Goal: Transaction & Acquisition: Download file/media

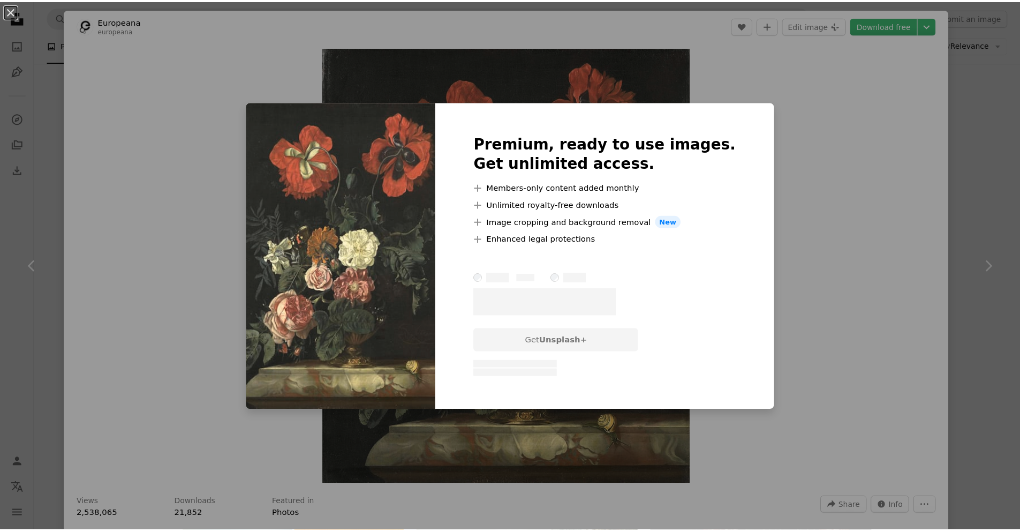
scroll to position [268, 0]
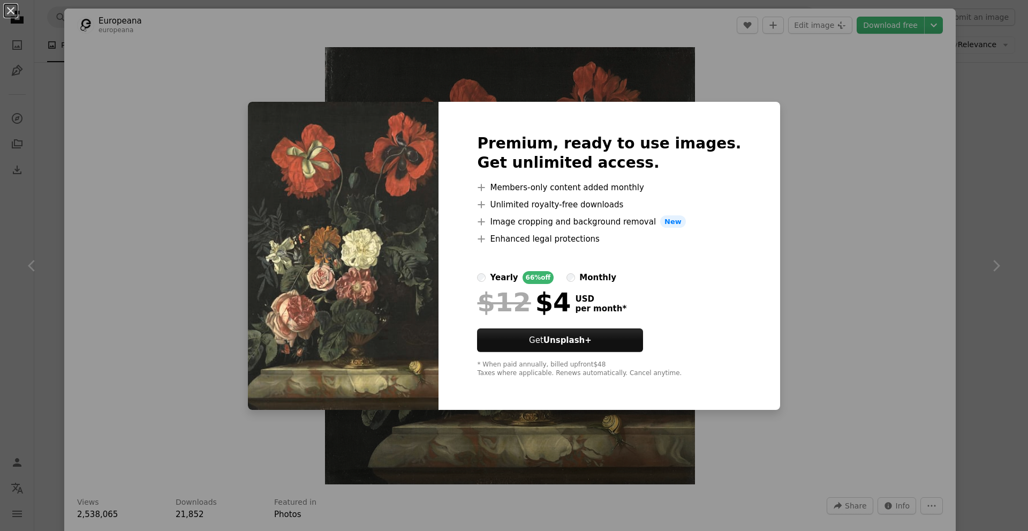
click at [800, 97] on div "An X shape Premium, ready to use images. Get unlimited access. A plus sign Memb…" at bounding box center [514, 265] width 1028 height 531
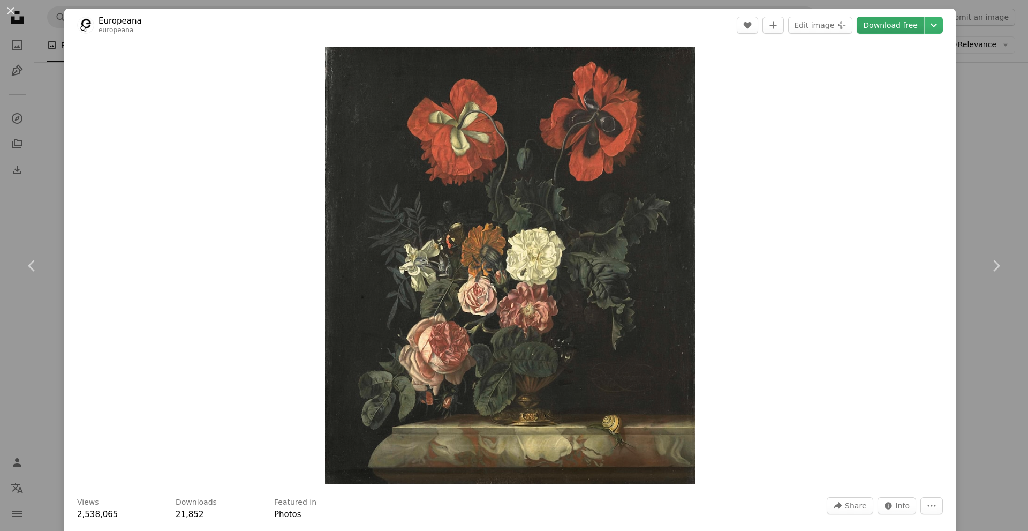
click at [896, 26] on link "Download free" at bounding box center [890, 25] width 67 height 17
click at [984, 123] on div "An X shape Chevron left Chevron right Europeana europeana A heart A plus sign E…" at bounding box center [514, 265] width 1028 height 531
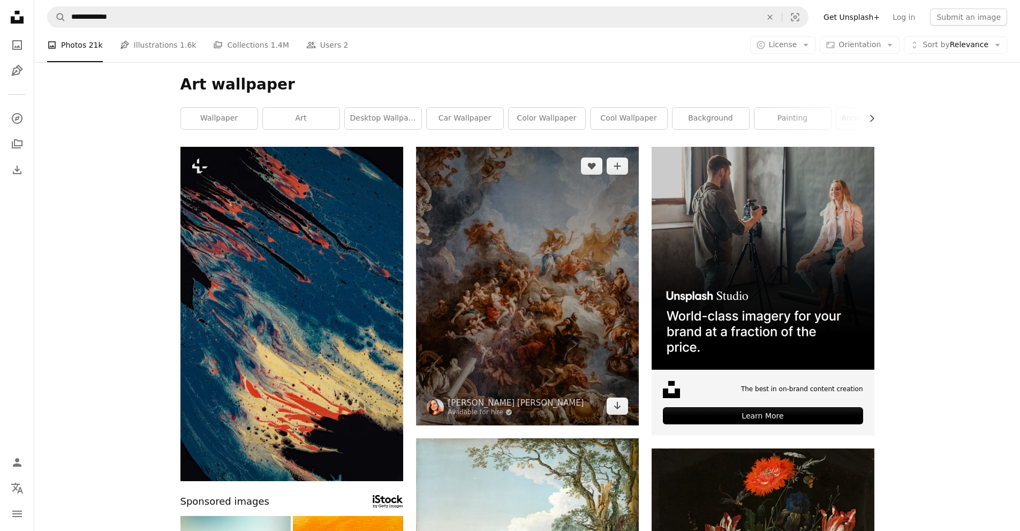
click at [465, 290] on img at bounding box center [527, 286] width 223 height 278
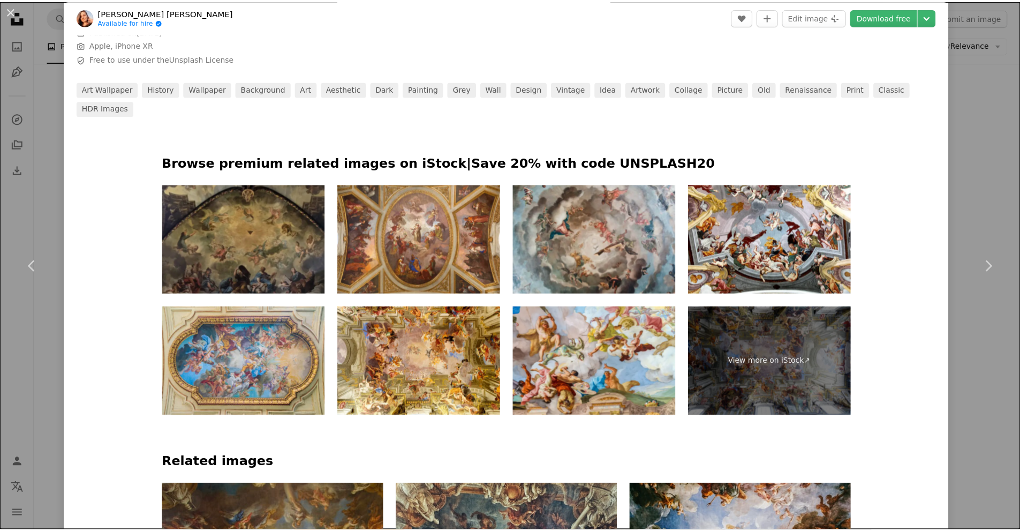
scroll to position [161, 0]
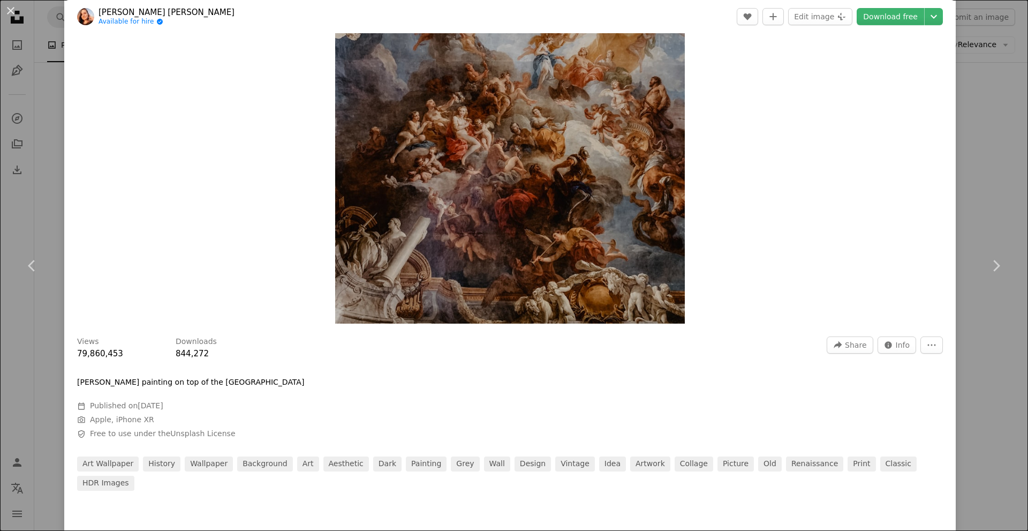
click at [982, 139] on div "An X shape Chevron left Chevron right adrianna geo Available for hire A checkma…" at bounding box center [514, 265] width 1028 height 531
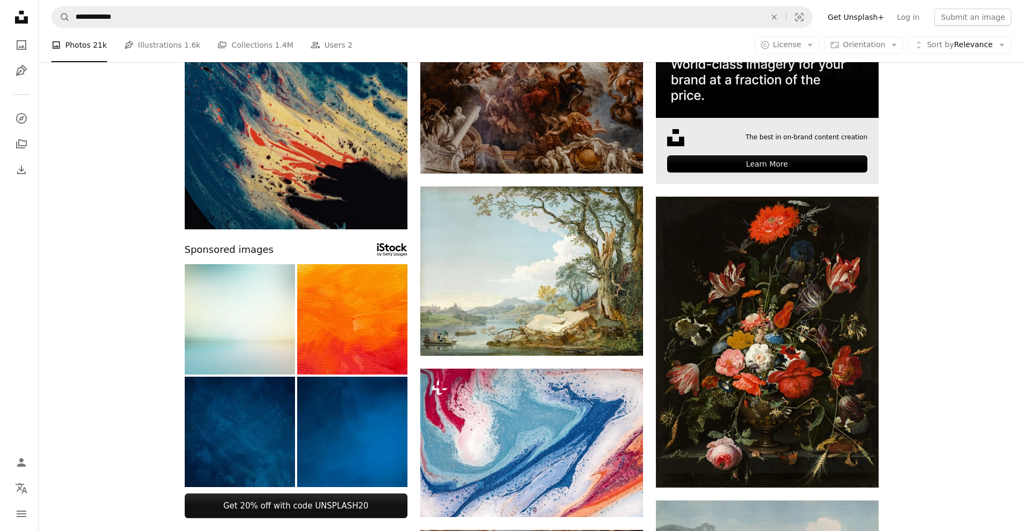
scroll to position [268, 0]
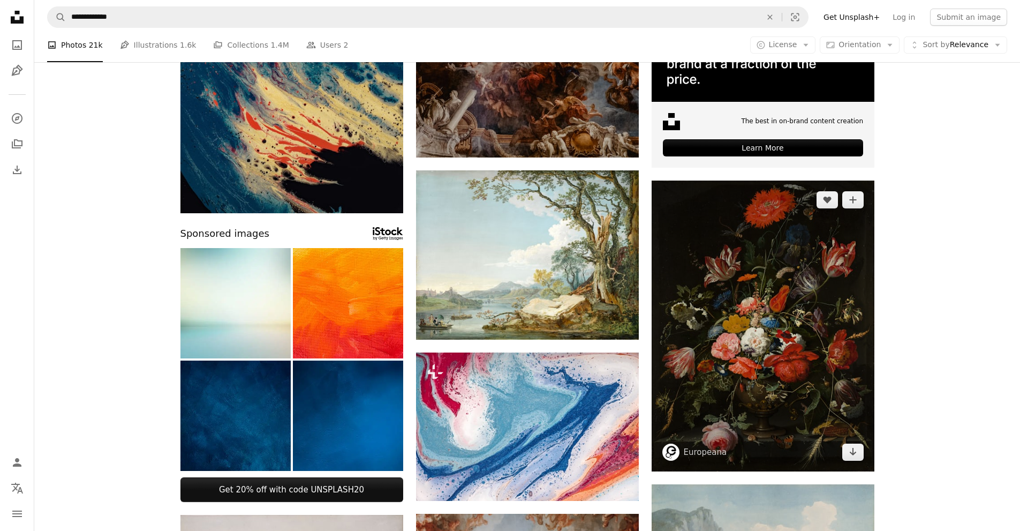
click at [774, 277] on img at bounding box center [763, 325] width 223 height 291
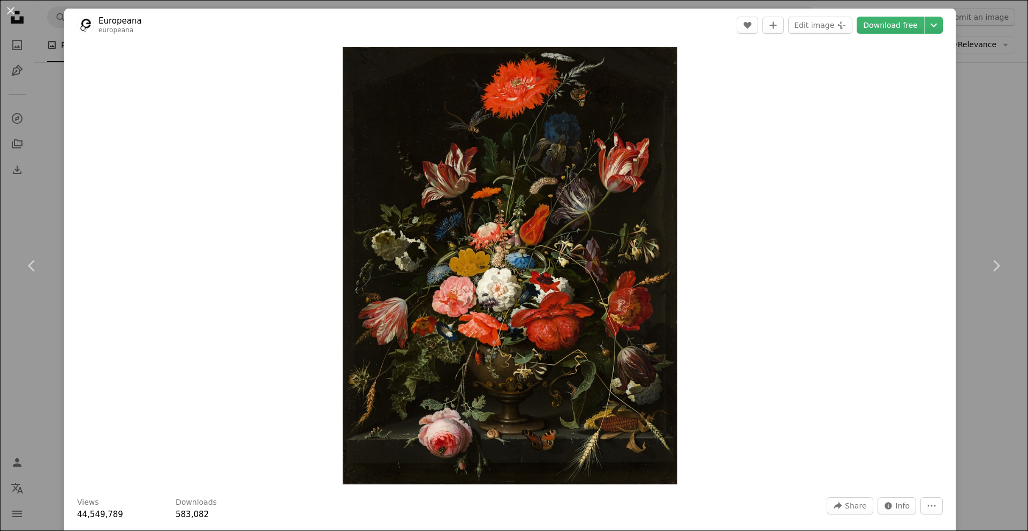
click at [989, 107] on div "An X shape Chevron left Chevron right Europeana europeana A heart A plus sign E…" at bounding box center [514, 265] width 1028 height 531
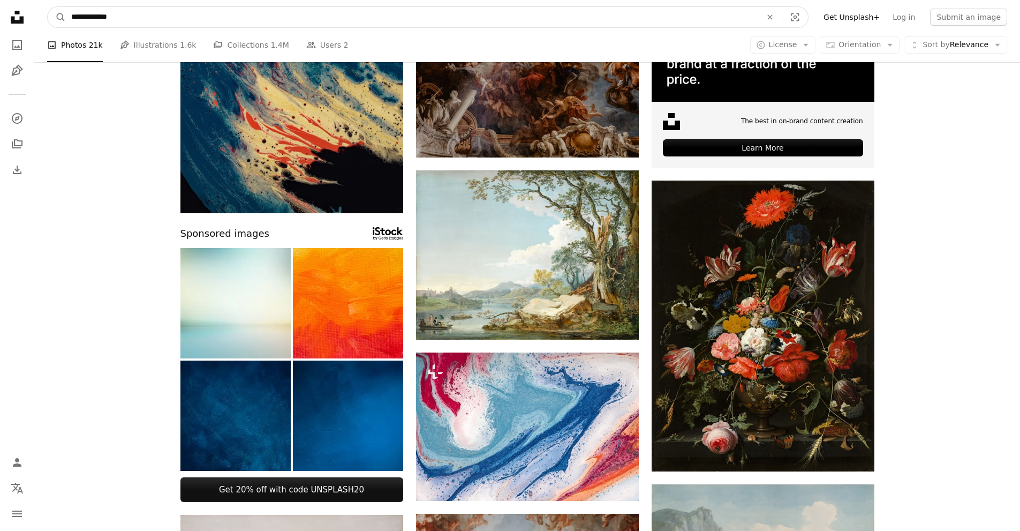
click at [201, 19] on input "**********" at bounding box center [412, 17] width 692 height 20
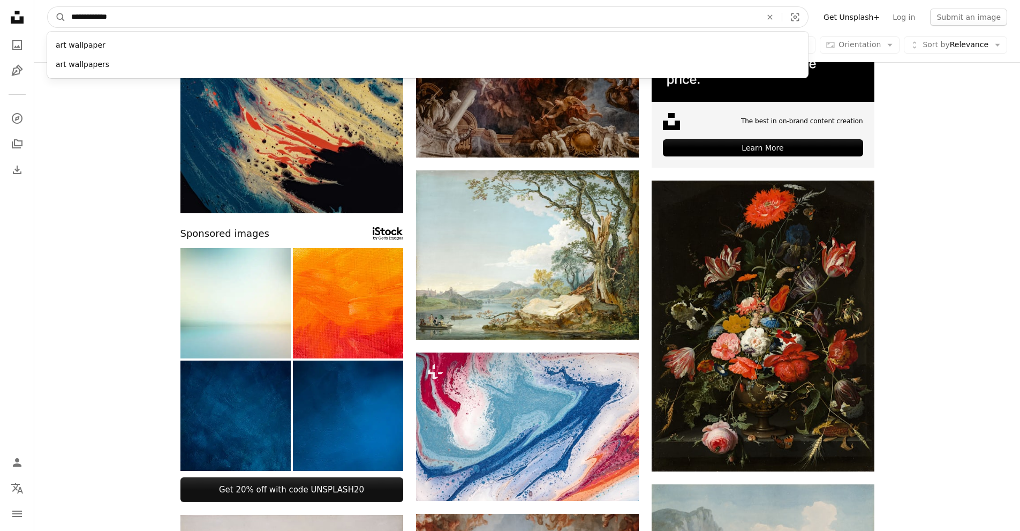
drag, startPoint x: 182, startPoint y: 19, endPoint x: 42, endPoint y: 18, distance: 139.2
click at [42, 18] on nav "**********" at bounding box center [527, 17] width 986 height 34
type input "******"
click button "A magnifying glass" at bounding box center [57, 17] width 18 height 20
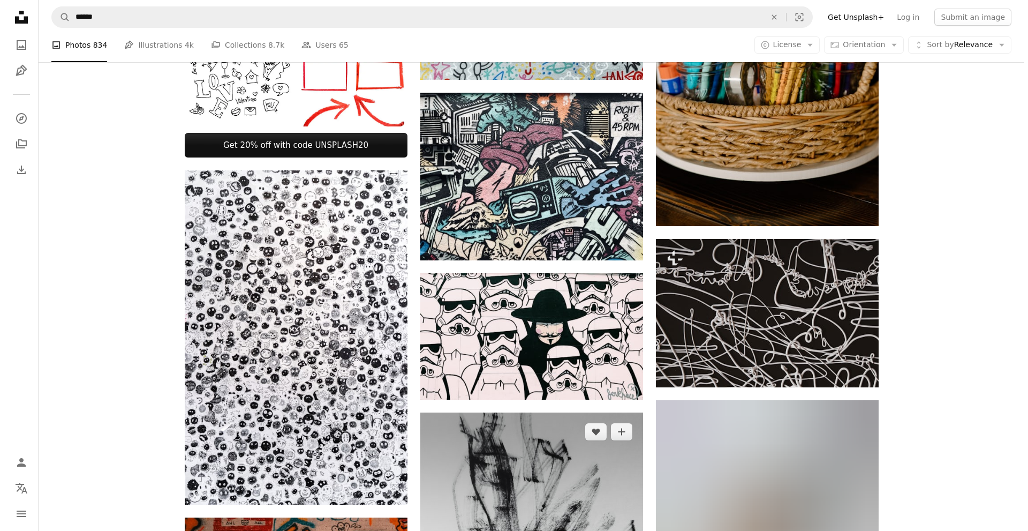
scroll to position [535, 0]
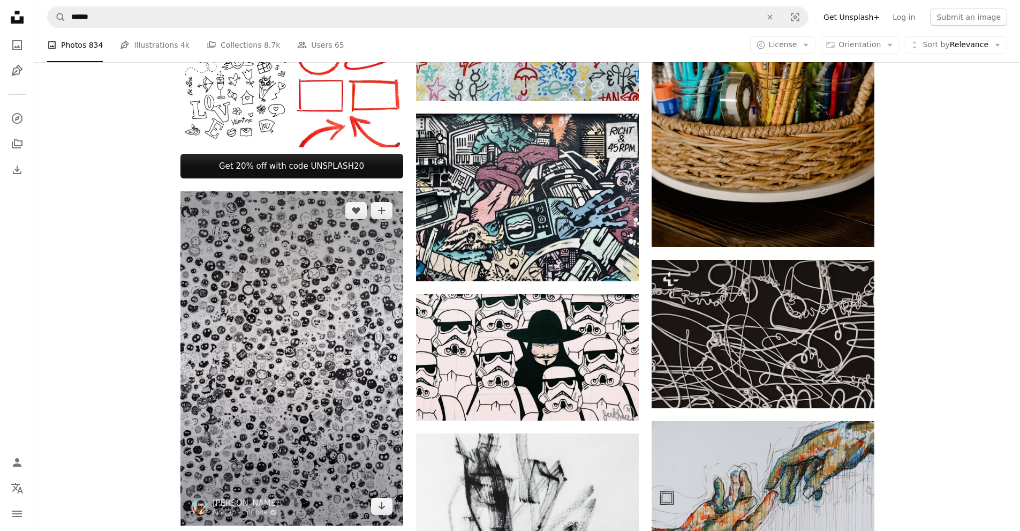
click at [274, 309] on img at bounding box center [291, 358] width 223 height 334
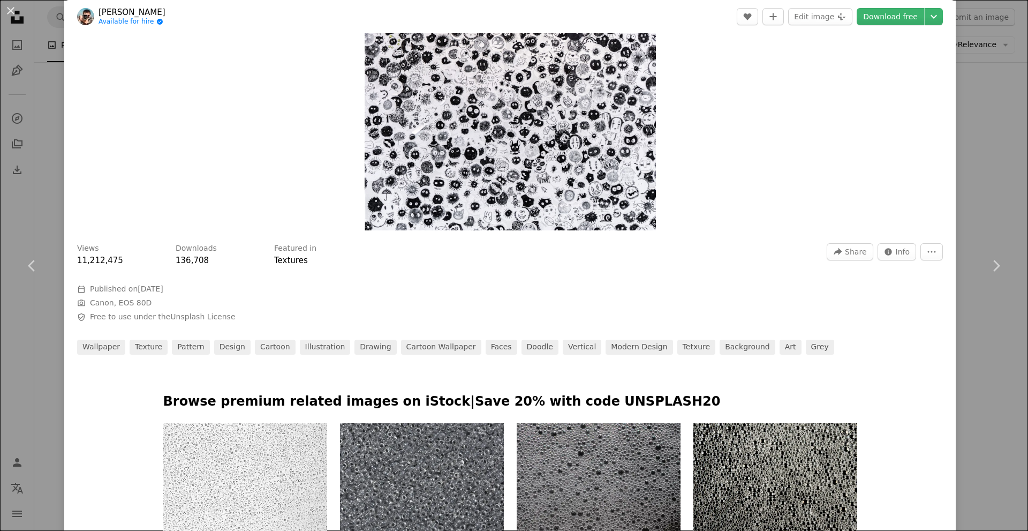
scroll to position [214, 0]
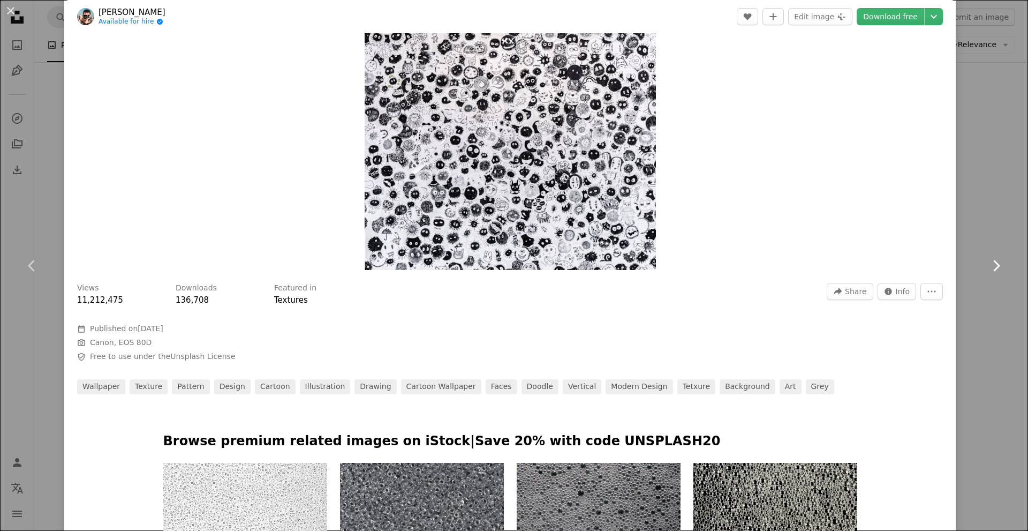
click at [997, 216] on link "Chevron right" at bounding box center [996, 265] width 64 height 103
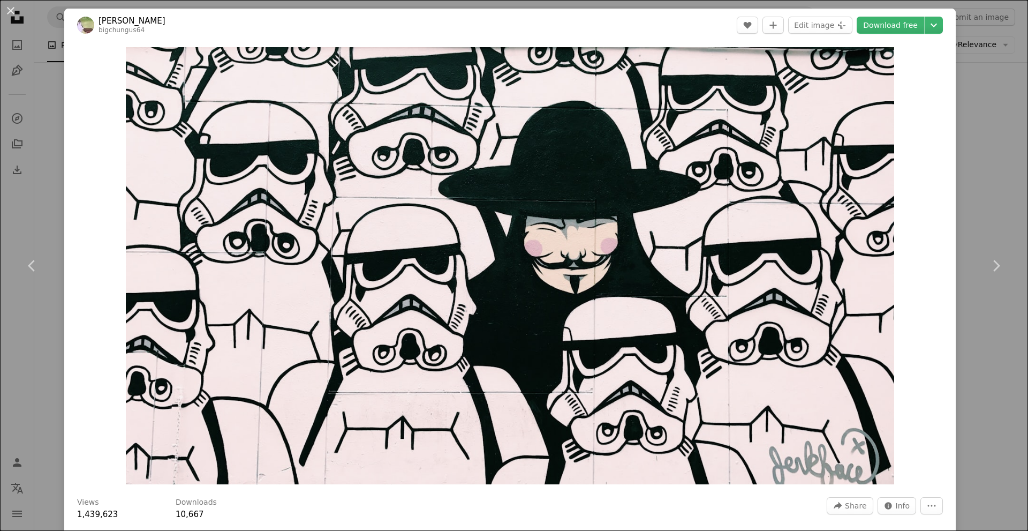
click at [955, 16] on div "An X shape Chevron left Chevron right [PERSON_NAME] bigchungus64 A heart A plus…" at bounding box center [514, 265] width 1028 height 531
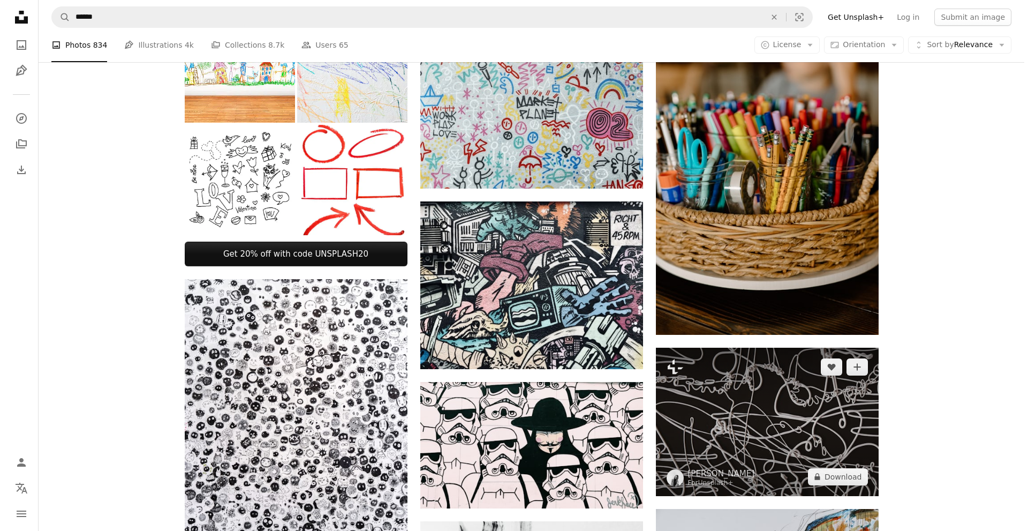
scroll to position [428, 0]
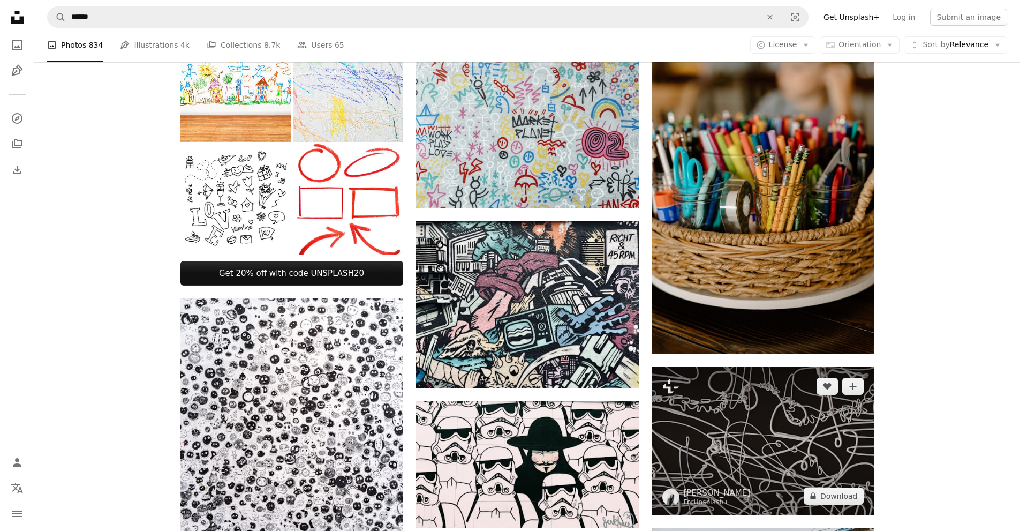
click at [725, 437] on img at bounding box center [763, 441] width 223 height 148
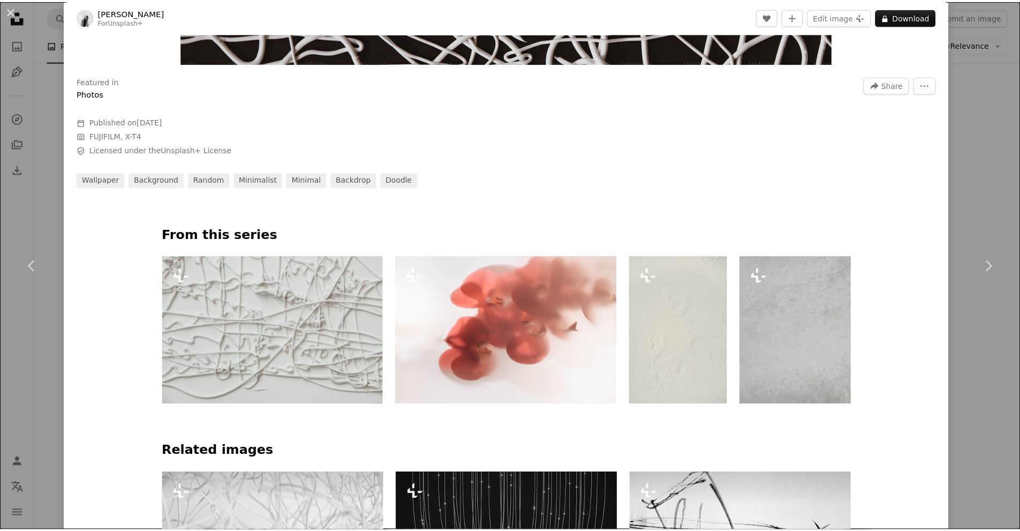
scroll to position [428, 0]
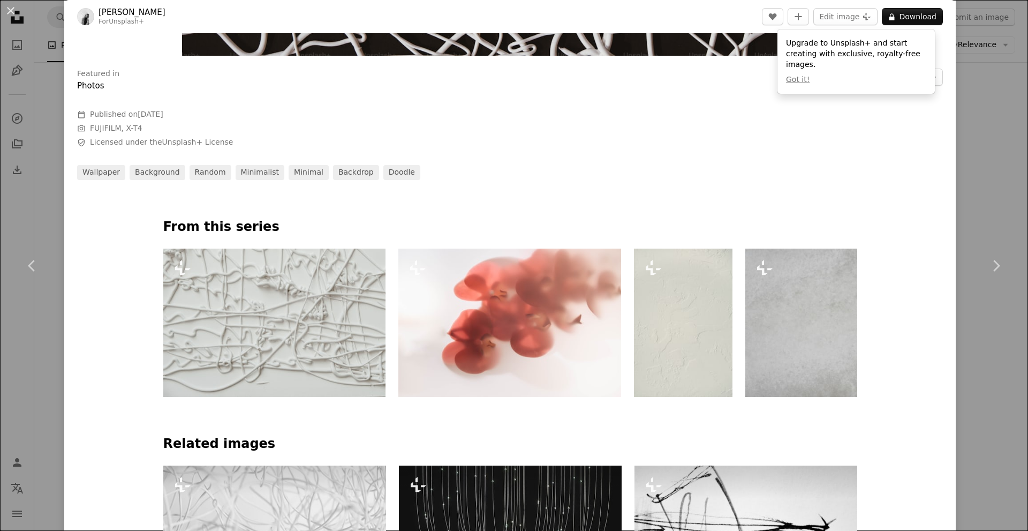
click at [981, 183] on div "An X shape Chevron left Chevron right [PERSON_NAME] For Unsplash+ A heart A plu…" at bounding box center [514, 265] width 1028 height 531
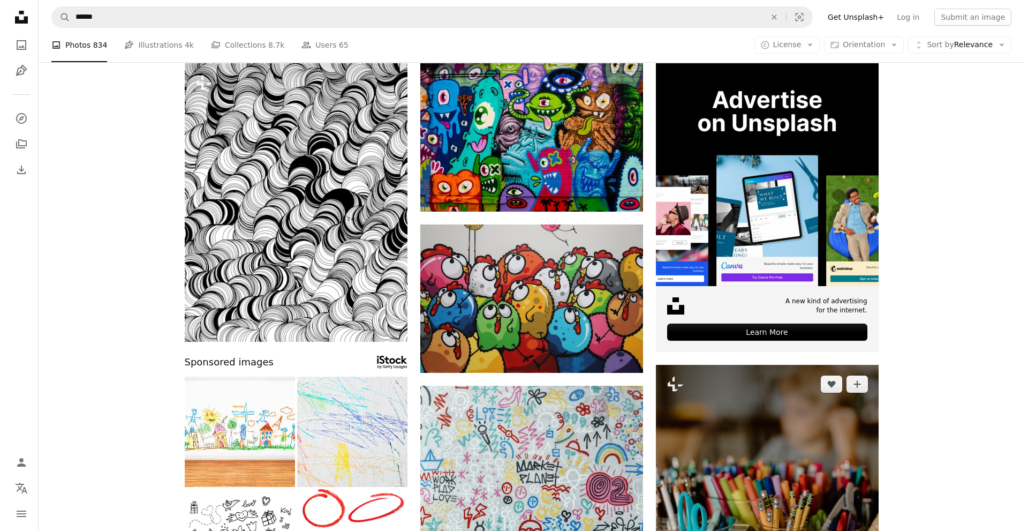
scroll to position [54, 0]
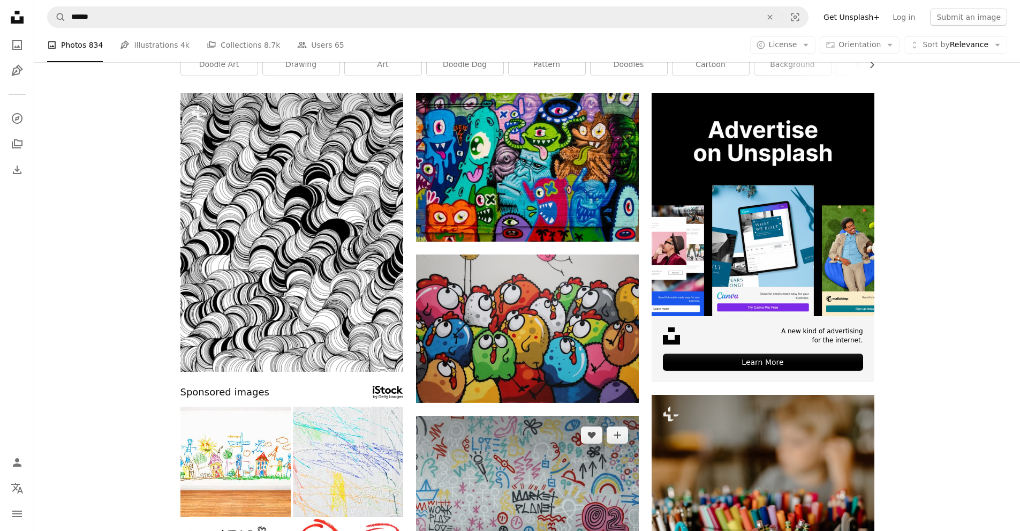
click at [475, 453] on img at bounding box center [527, 498] width 223 height 167
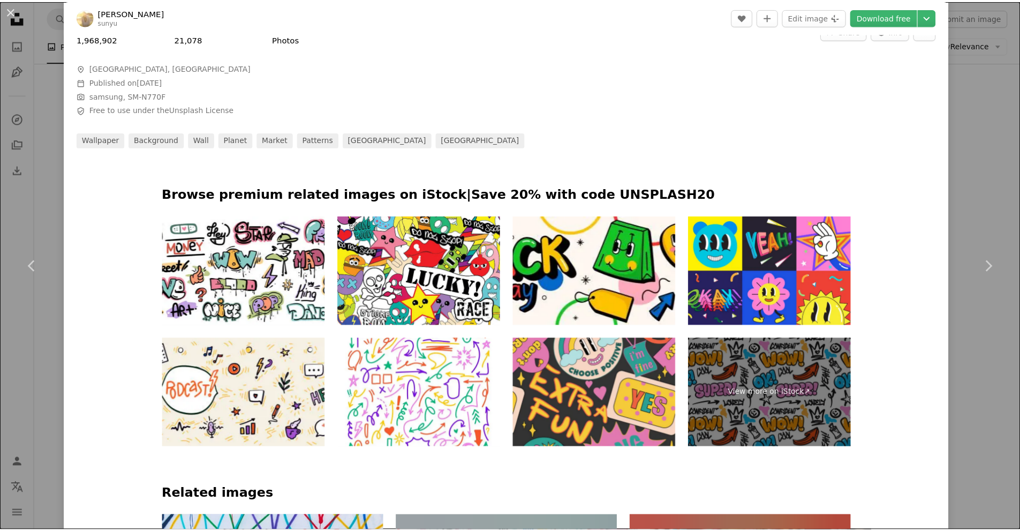
scroll to position [482, 0]
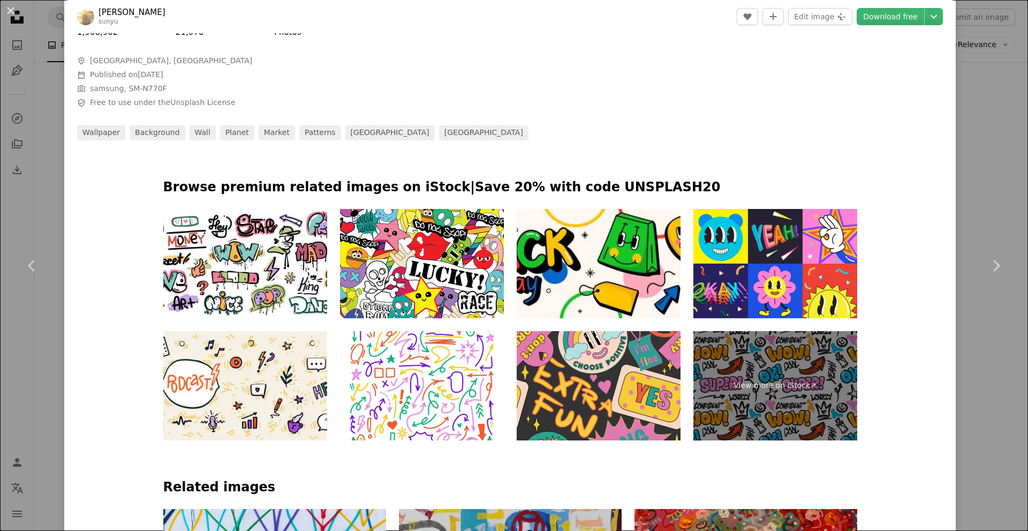
click at [971, 162] on div "An X shape Chevron left Chevron right [PERSON_NAME] sunyu A heart A plus sign E…" at bounding box center [514, 265] width 1028 height 531
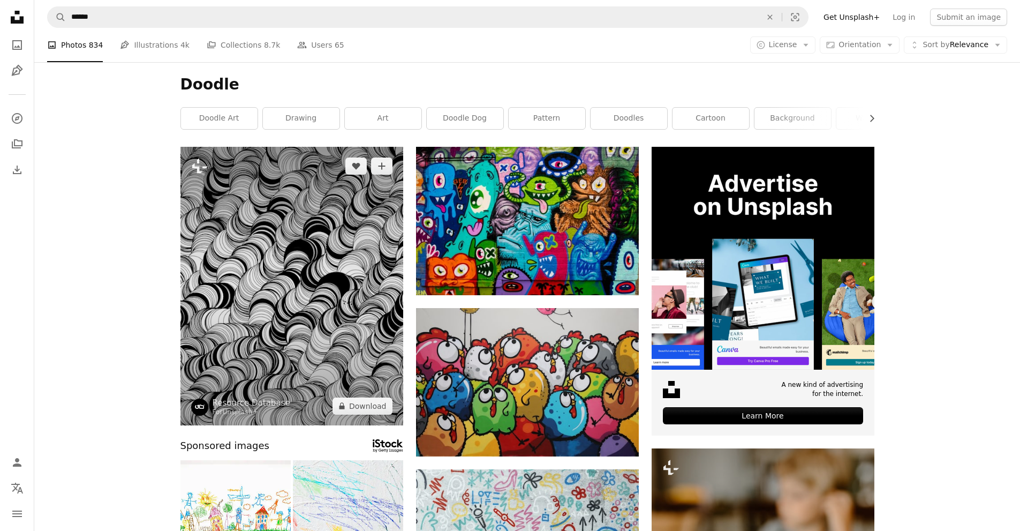
click at [263, 341] on img at bounding box center [291, 286] width 223 height 278
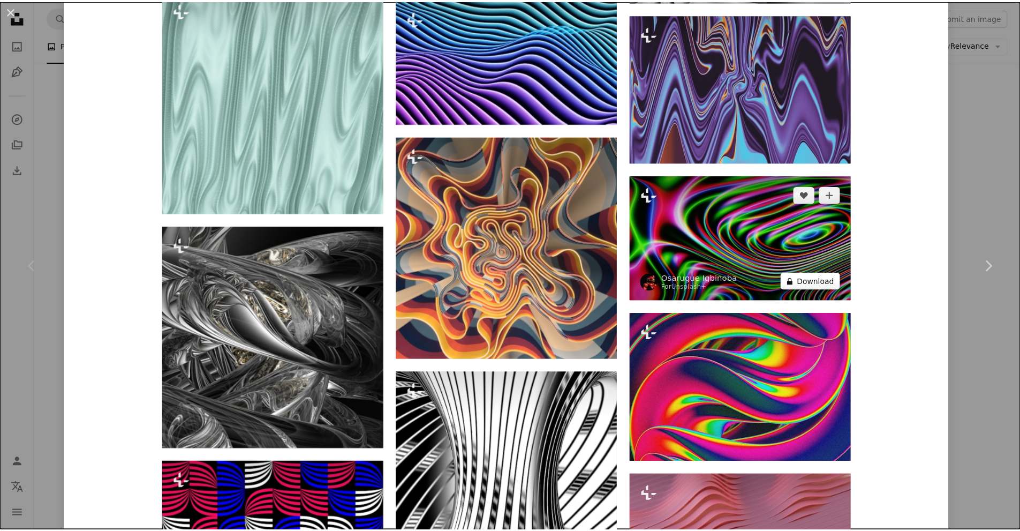
scroll to position [1231, 0]
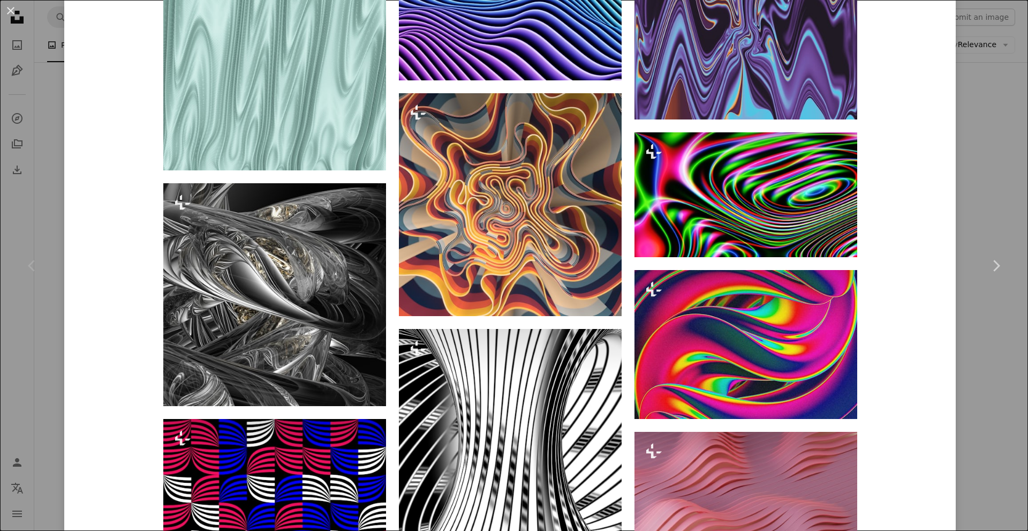
click at [963, 196] on div "An X shape Chevron left Chevron right Resource Database For Unsplash+ A heart A…" at bounding box center [514, 265] width 1028 height 531
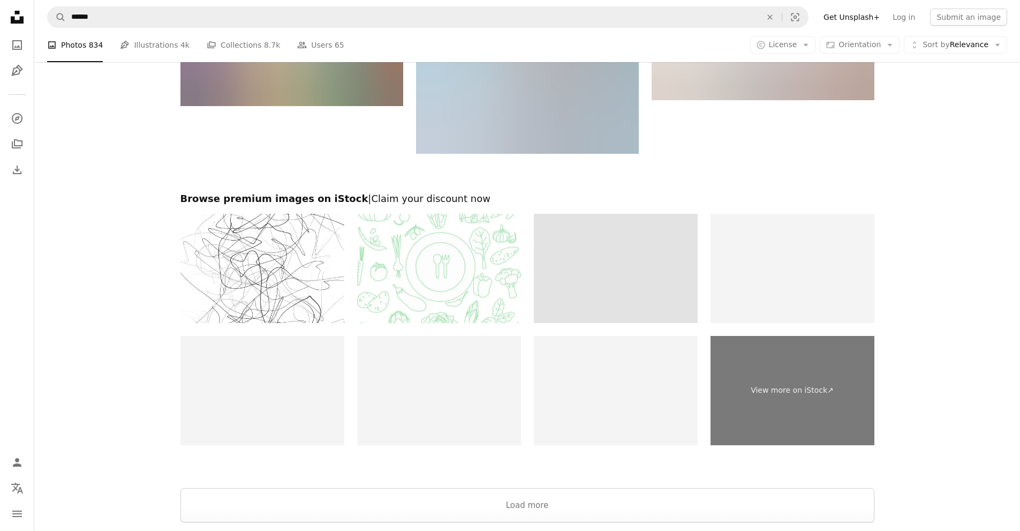
scroll to position [1820, 0]
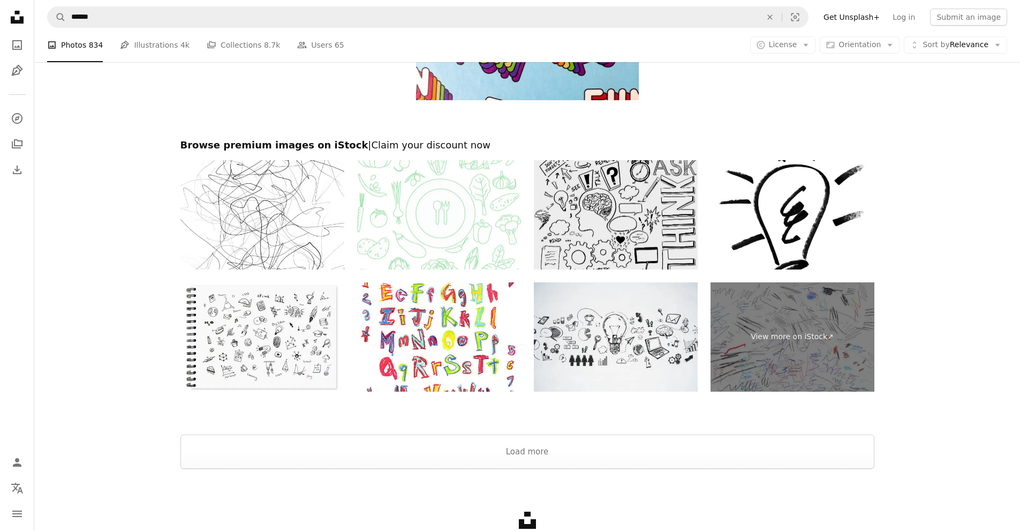
click at [575, 222] on img at bounding box center [616, 214] width 164 height 109
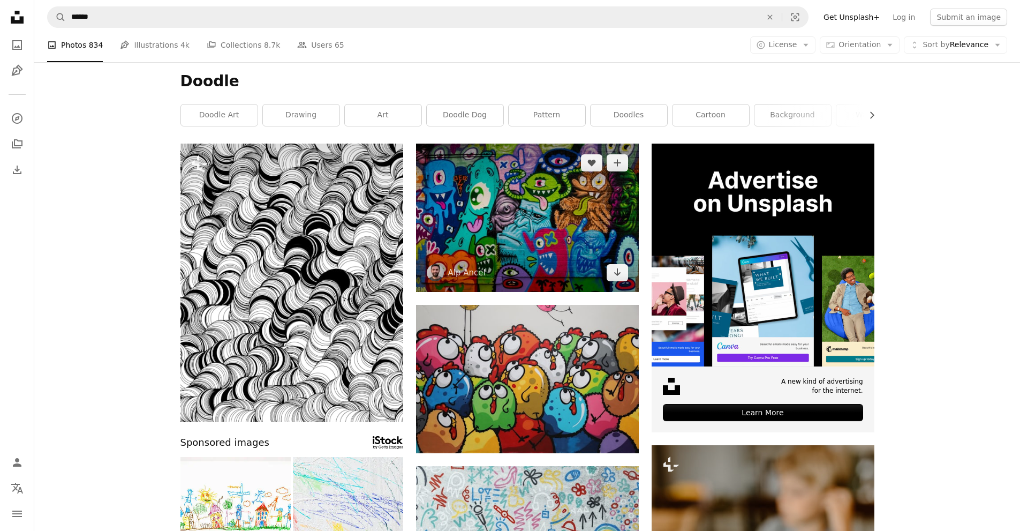
scroll to position [0, 0]
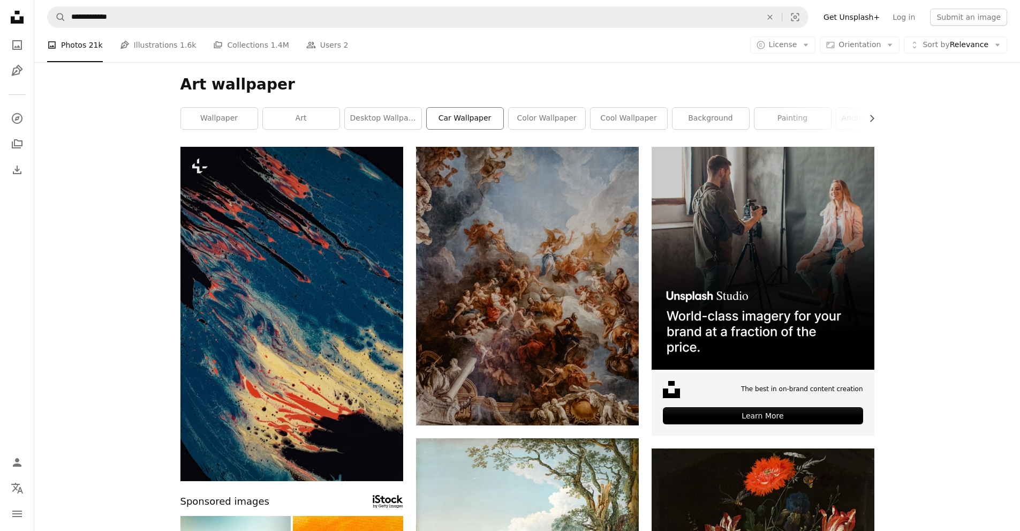
click at [476, 118] on link "car wallpaper" at bounding box center [465, 118] width 77 height 21
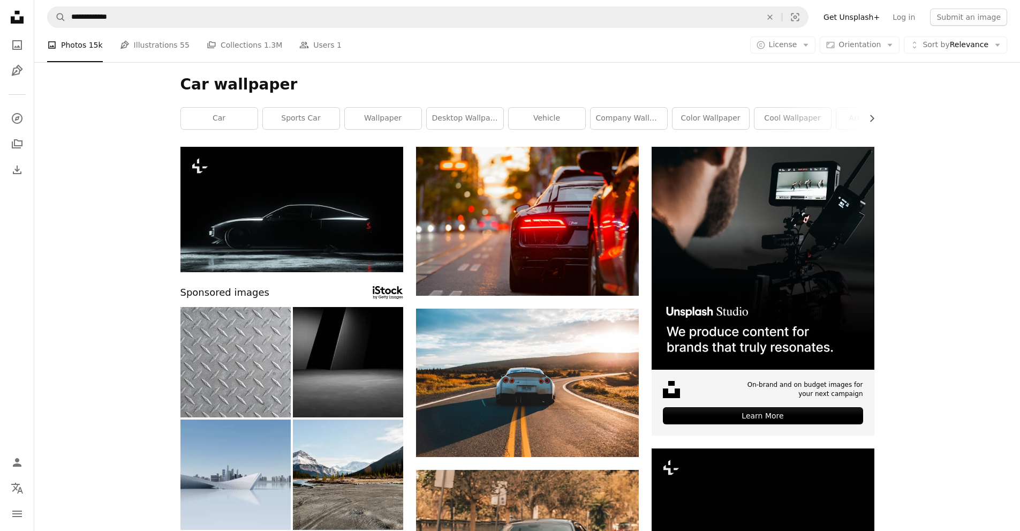
click at [21, 20] on icon at bounding box center [17, 17] width 13 height 13
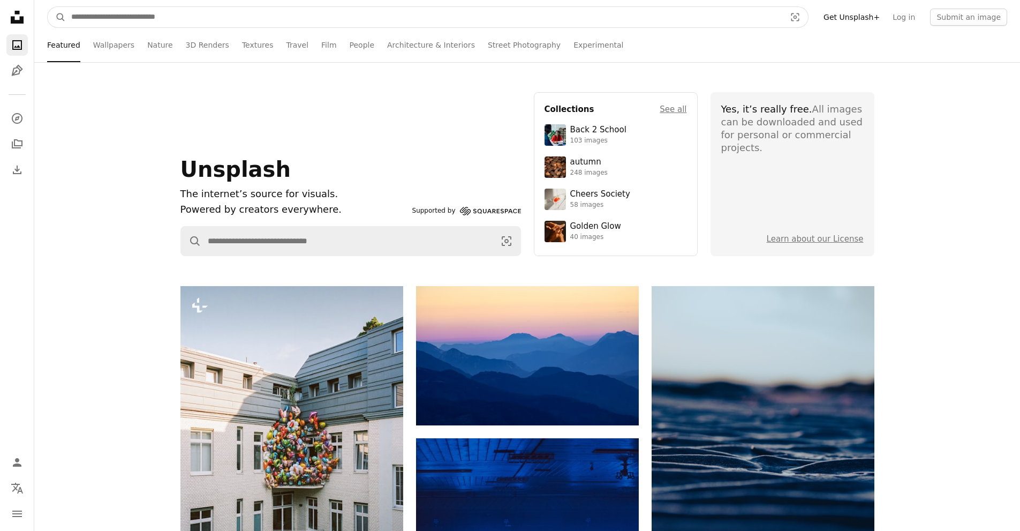
click at [192, 14] on input "Find visuals sitewide" at bounding box center [424, 17] width 716 height 20
type input "**"
click at [48, 7] on button "A magnifying glass" at bounding box center [57, 17] width 18 height 20
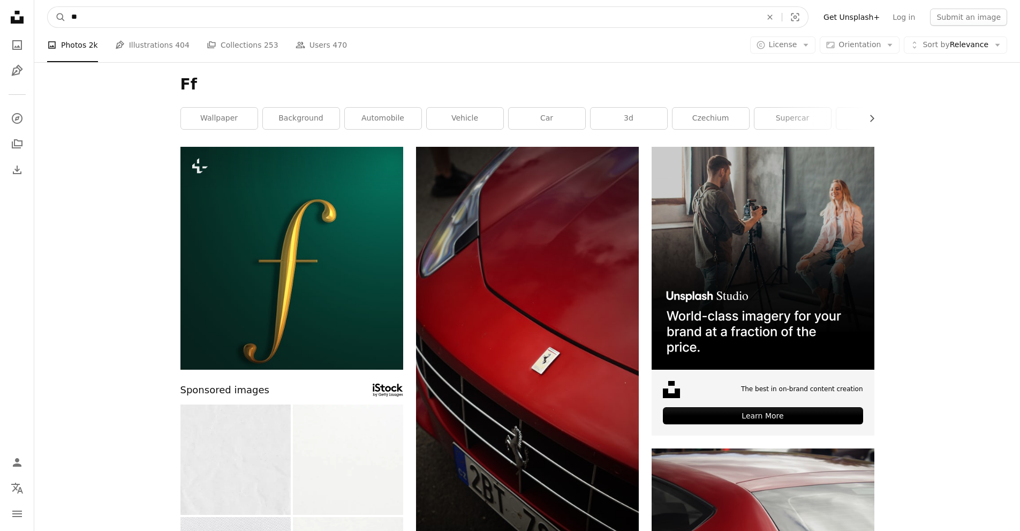
drag, startPoint x: 115, startPoint y: 14, endPoint x: 40, endPoint y: 18, distance: 74.5
click at [40, 18] on nav "A magnifying glass ** An X shape Visual search Filters Get Unsplash+ Log in Sub…" at bounding box center [527, 17] width 986 height 34
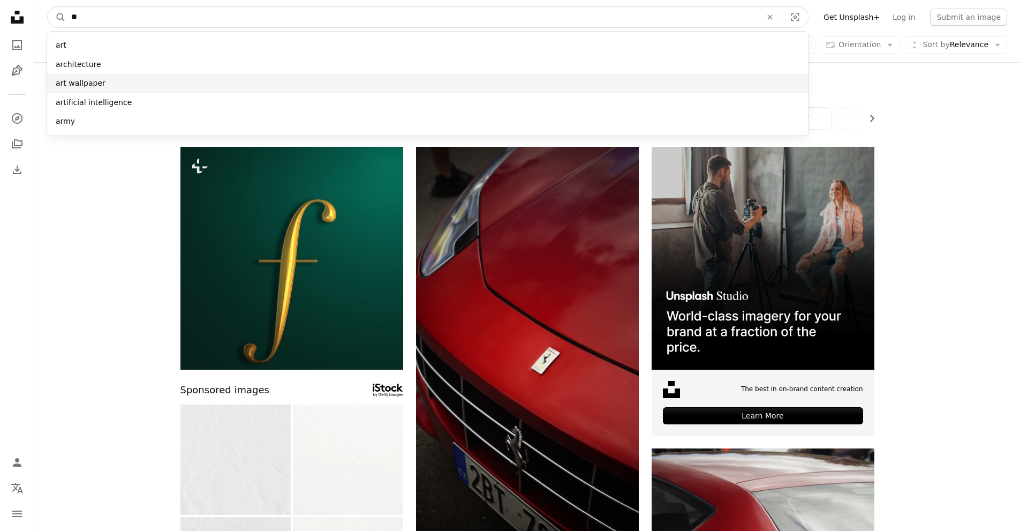
type input "**"
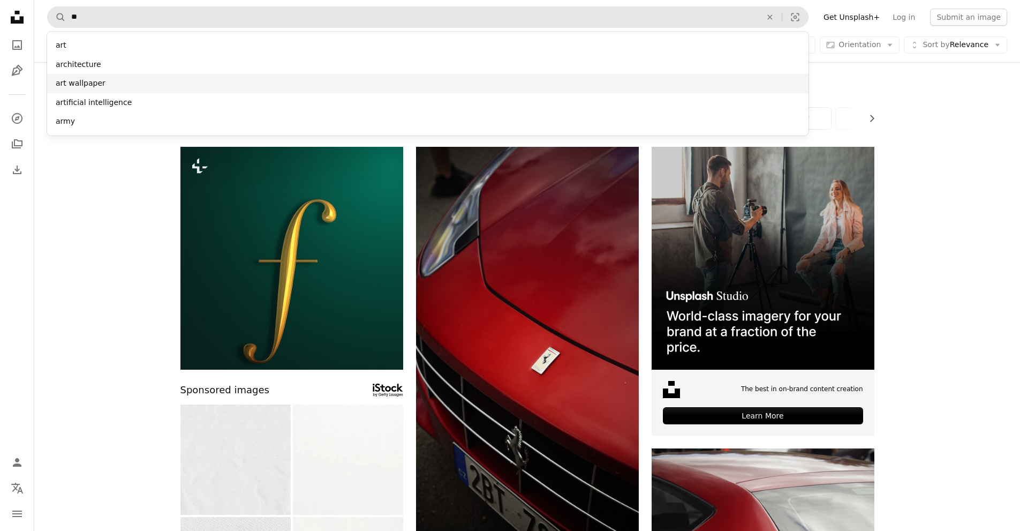
click at [97, 81] on div "art wallpaper" at bounding box center [427, 83] width 761 height 19
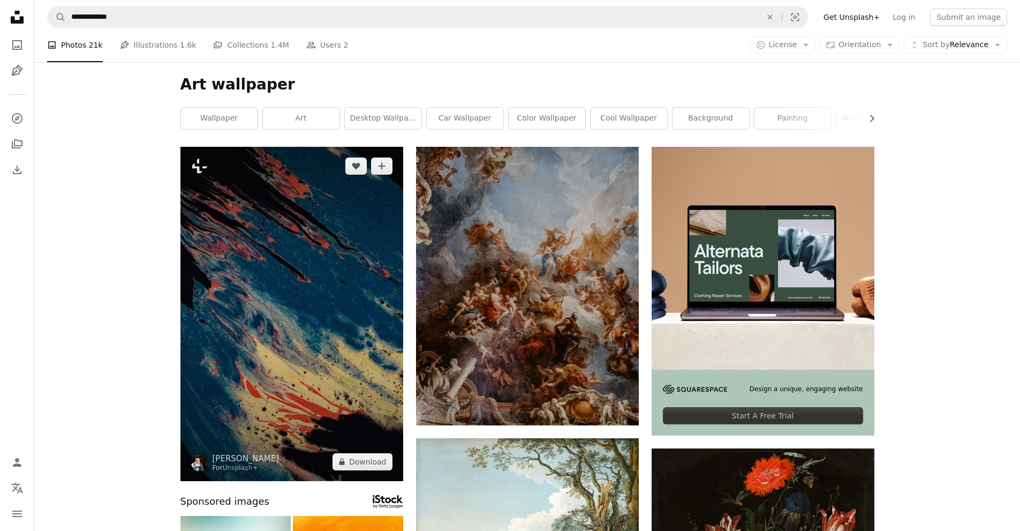
click at [329, 275] on img at bounding box center [291, 314] width 223 height 334
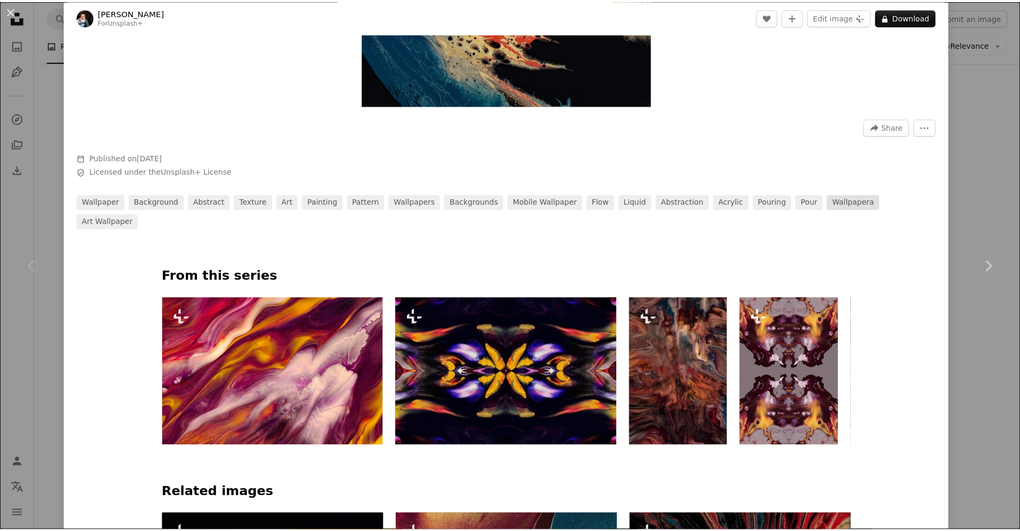
scroll to position [375, 0]
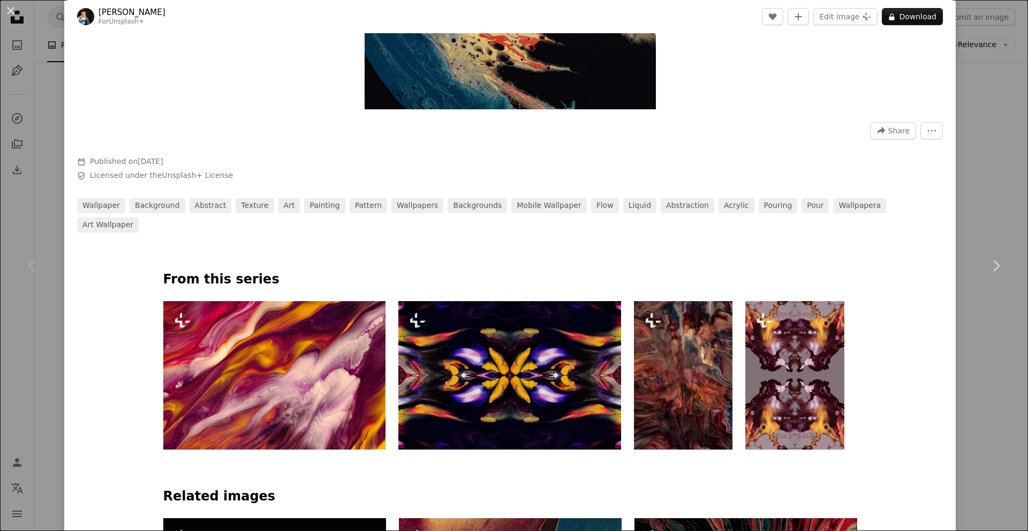
click at [982, 155] on div "An X shape Chevron left Chevron right [PERSON_NAME] For Unsplash+ A heart A plu…" at bounding box center [514, 265] width 1028 height 531
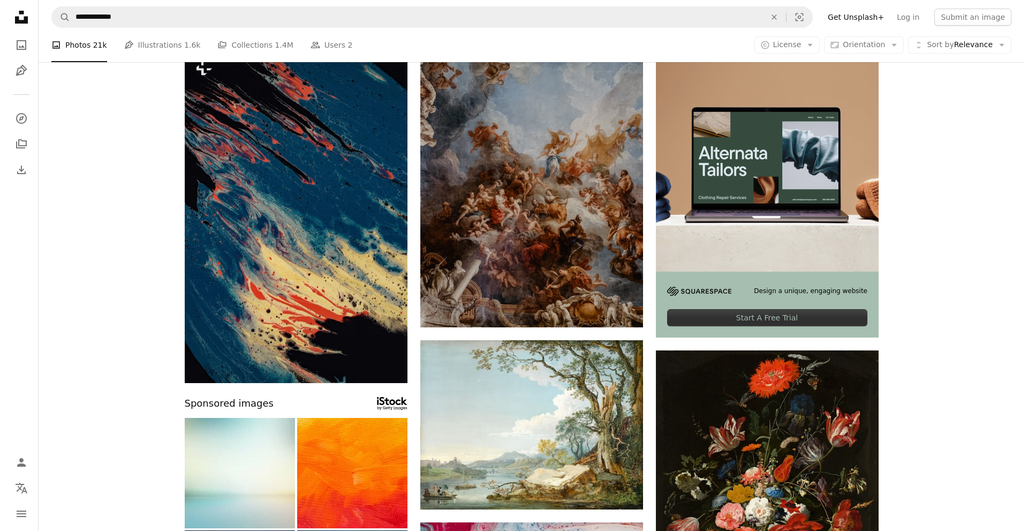
scroll to position [268, 0]
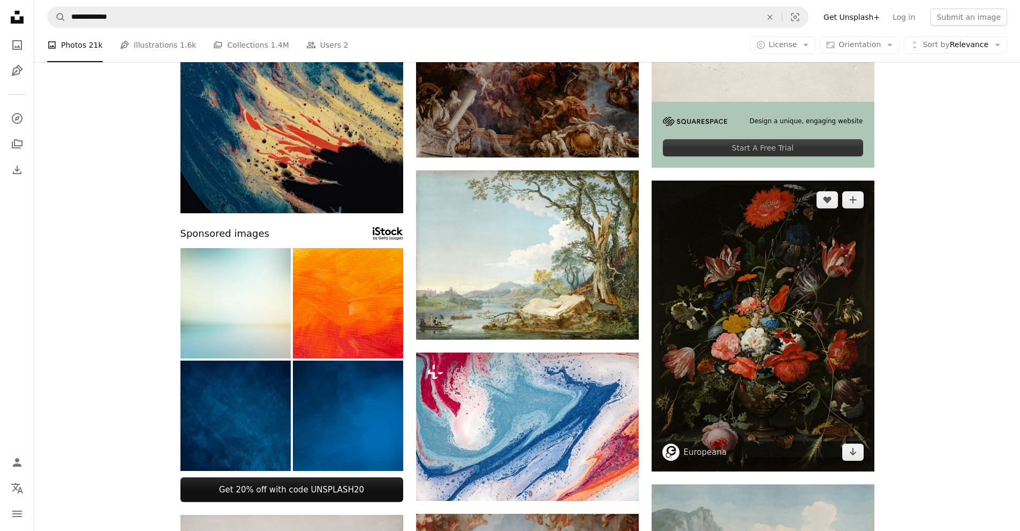
click at [734, 287] on img at bounding box center [763, 325] width 223 height 291
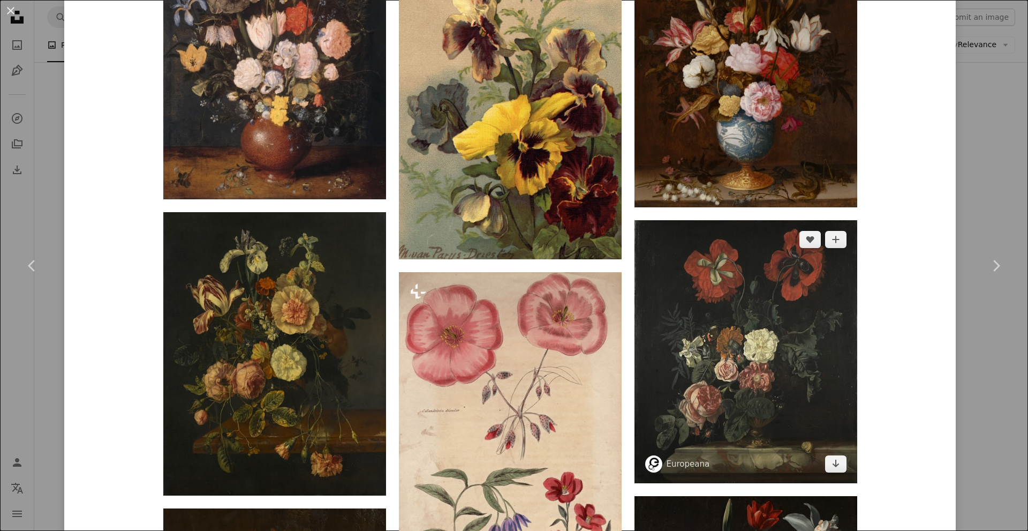
scroll to position [1713, 0]
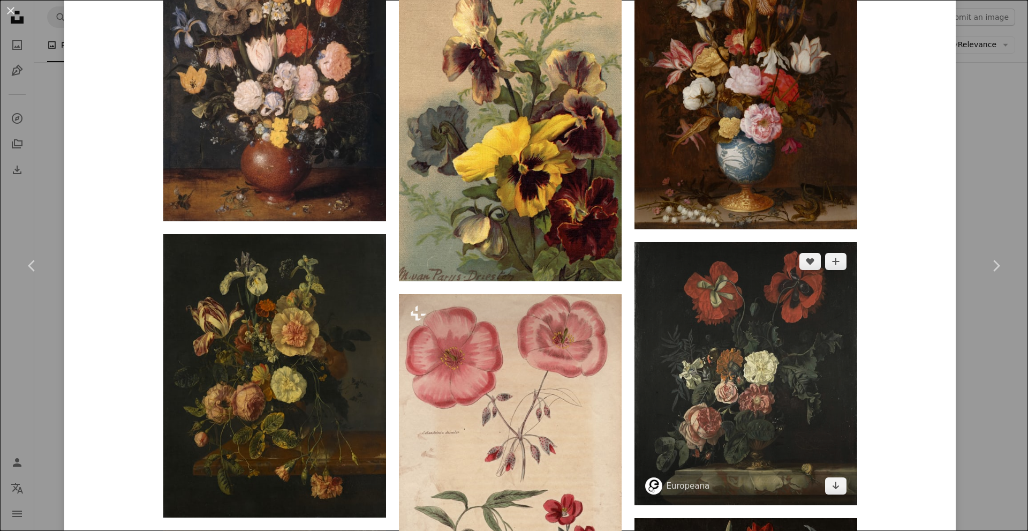
click at [772, 338] on img at bounding box center [745, 373] width 223 height 263
